Goal: Task Accomplishment & Management: Manage account settings

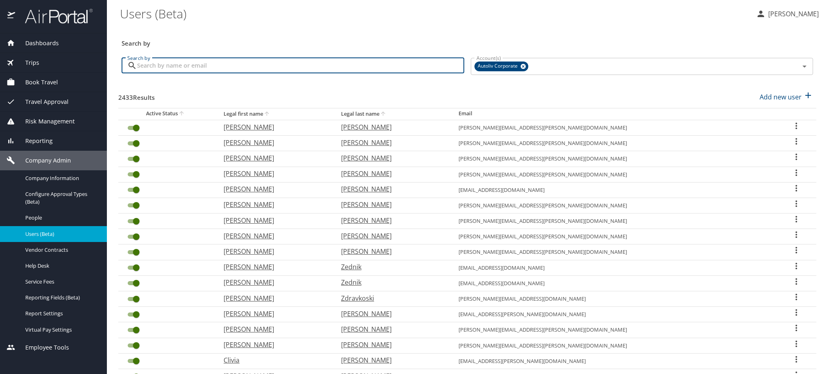
click at [243, 73] on input "Search by" at bounding box center [300, 65] width 327 height 15
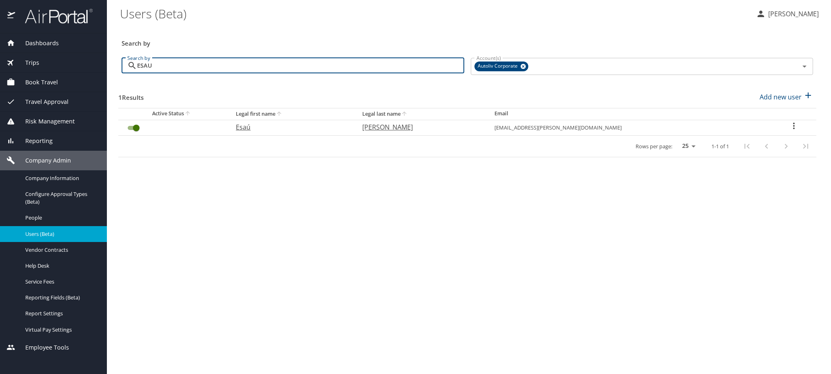
type input "ESAU"
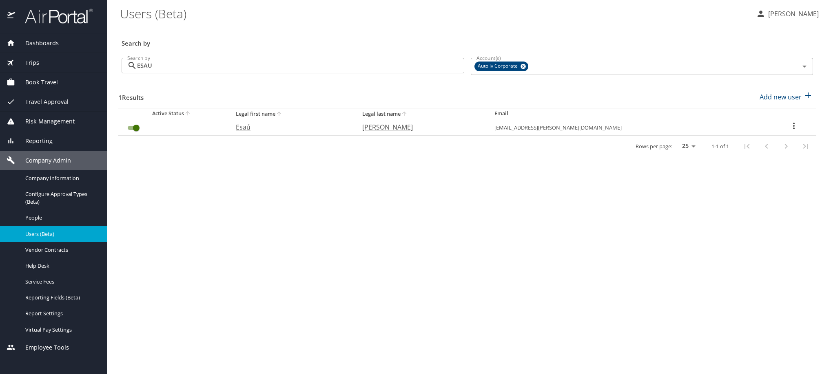
click at [793, 131] on icon "User Search Table" at bounding box center [794, 126] width 10 height 10
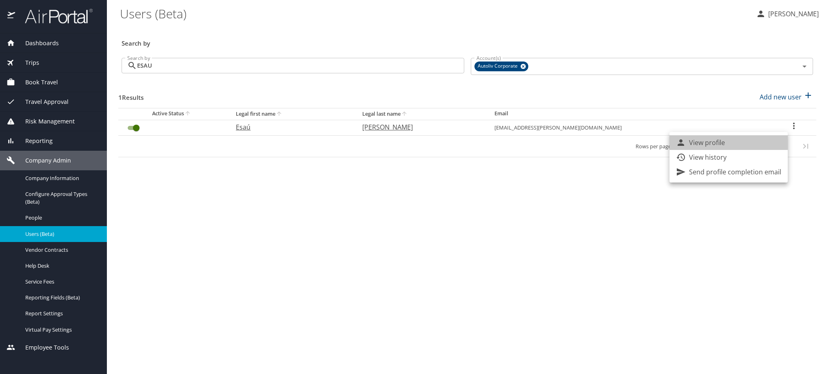
click at [733, 150] on li "View profile" at bounding box center [728, 142] width 118 height 15
select select "US"
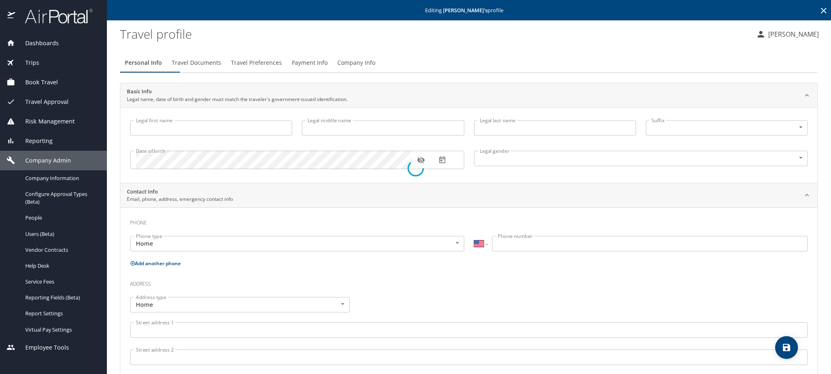
type input "Esaú"
type input "[PERSON_NAME]"
type input "[DEMOGRAPHIC_DATA]"
select select "MX"
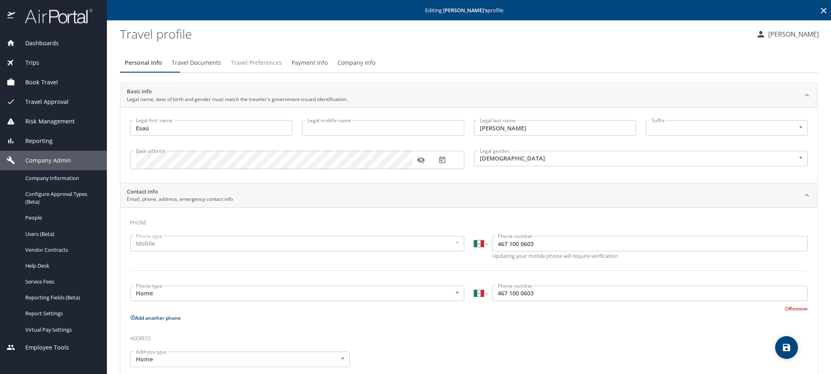
click at [282, 68] on span "Travel Preferences" at bounding box center [256, 63] width 51 height 10
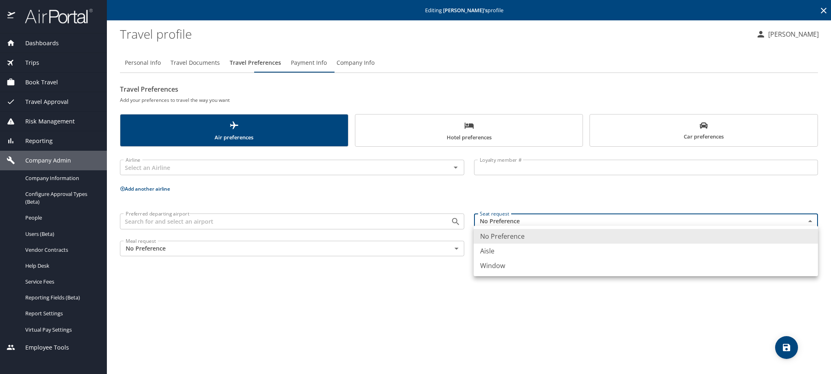
click at [531, 243] on body "Dashboards AirPortal 360™ Manager My Travel Dashboard Trips Airtinerary® Lookup…" at bounding box center [415, 187] width 831 height 374
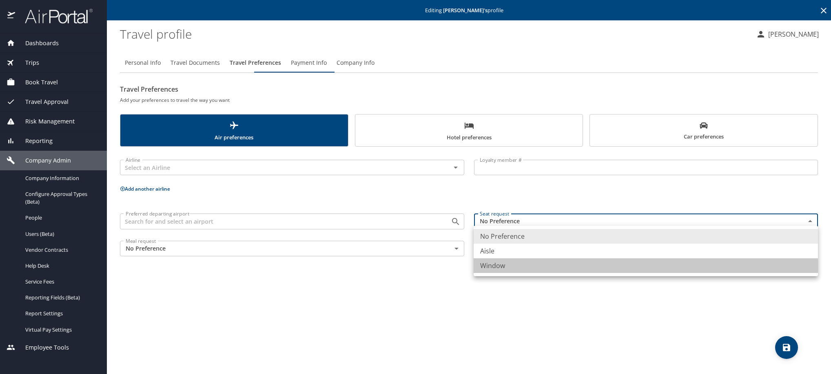
click at [522, 273] on li "Window" at bounding box center [646, 266] width 344 height 15
type input "Window"
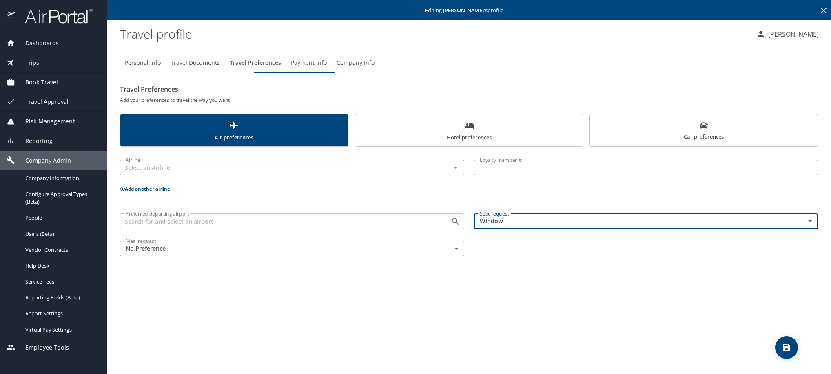
click at [778, 349] on span "save" at bounding box center [786, 348] width 23 height 10
